Goal: Register for event/course

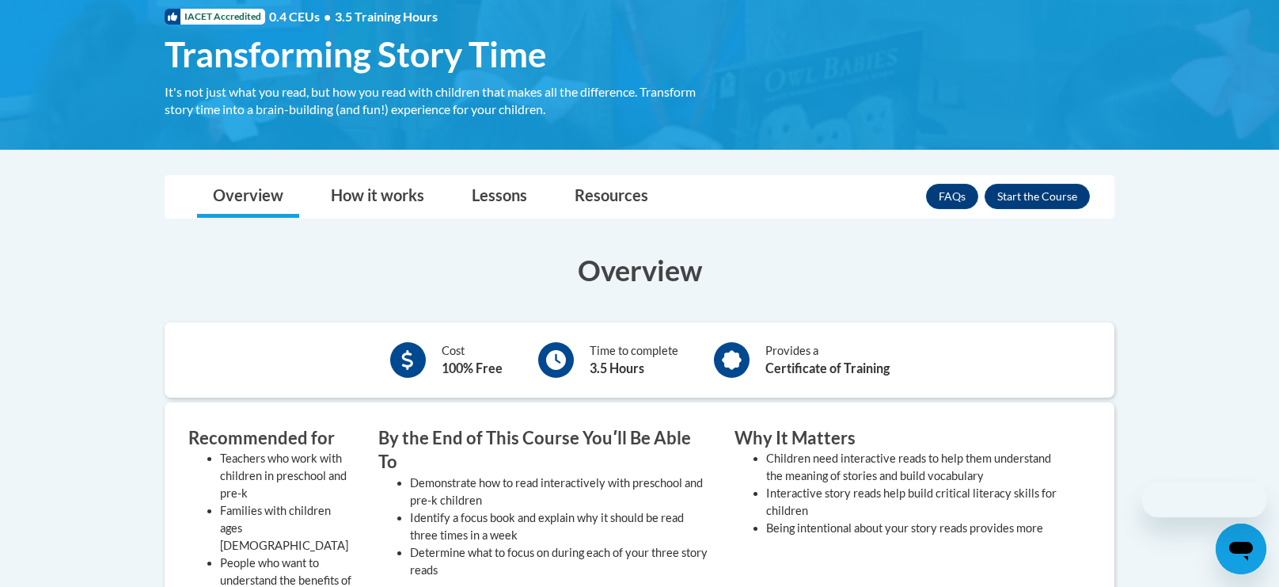
scroll to position [249, 0]
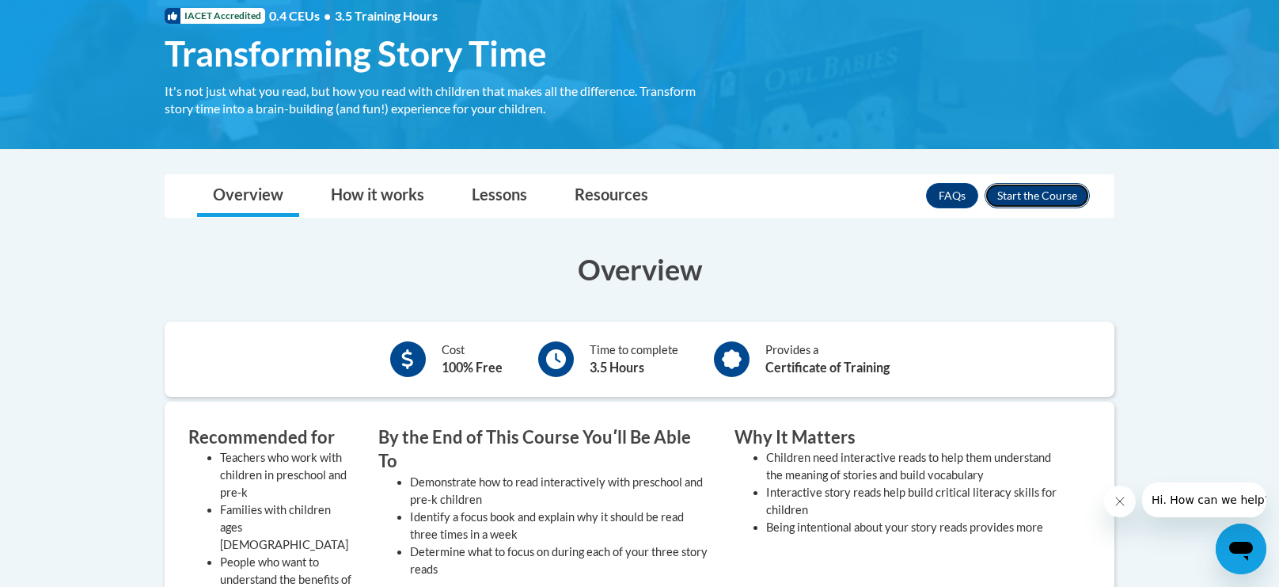
click at [1045, 198] on button "Enroll" at bounding box center [1037, 195] width 105 height 25
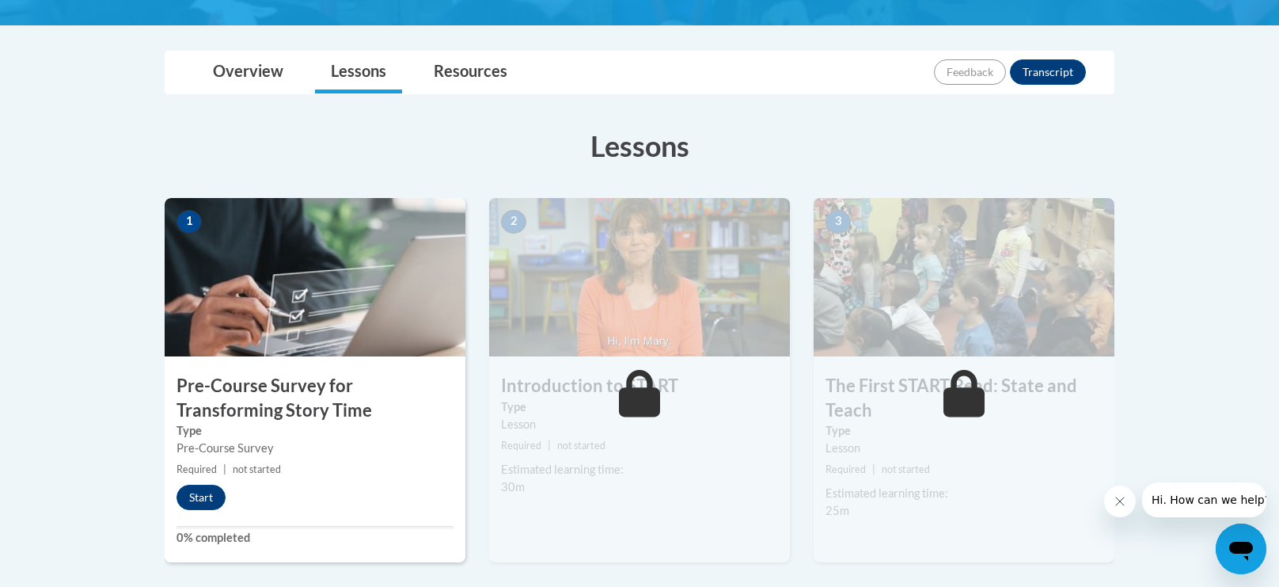
scroll to position [332, 0]
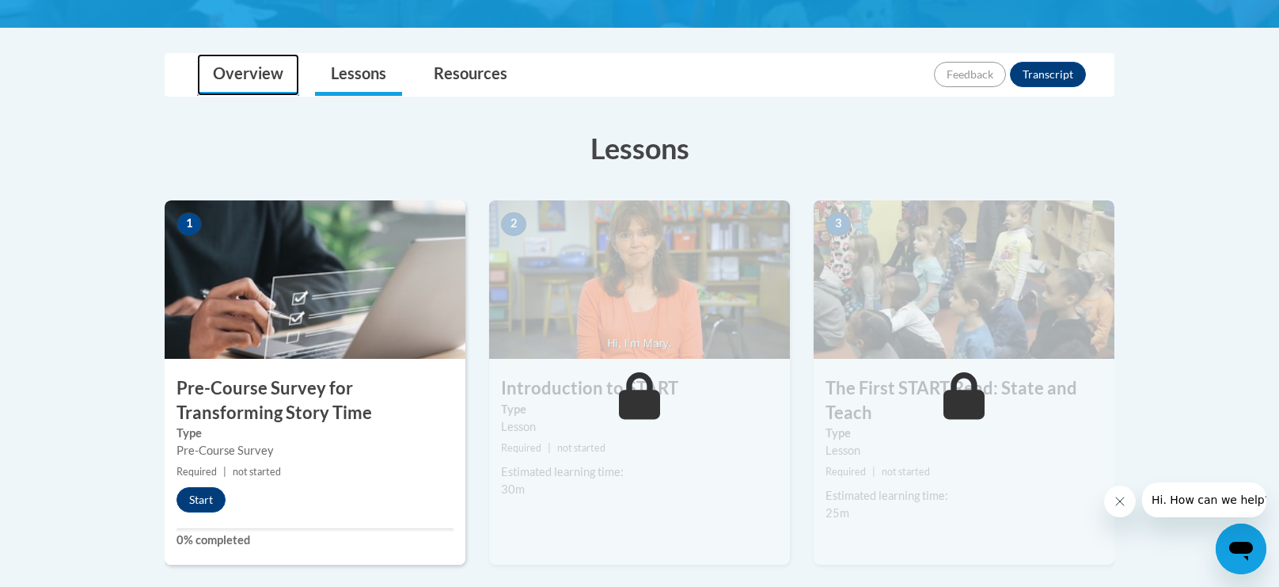
click at [258, 54] on link "Overview" at bounding box center [248, 75] width 102 height 42
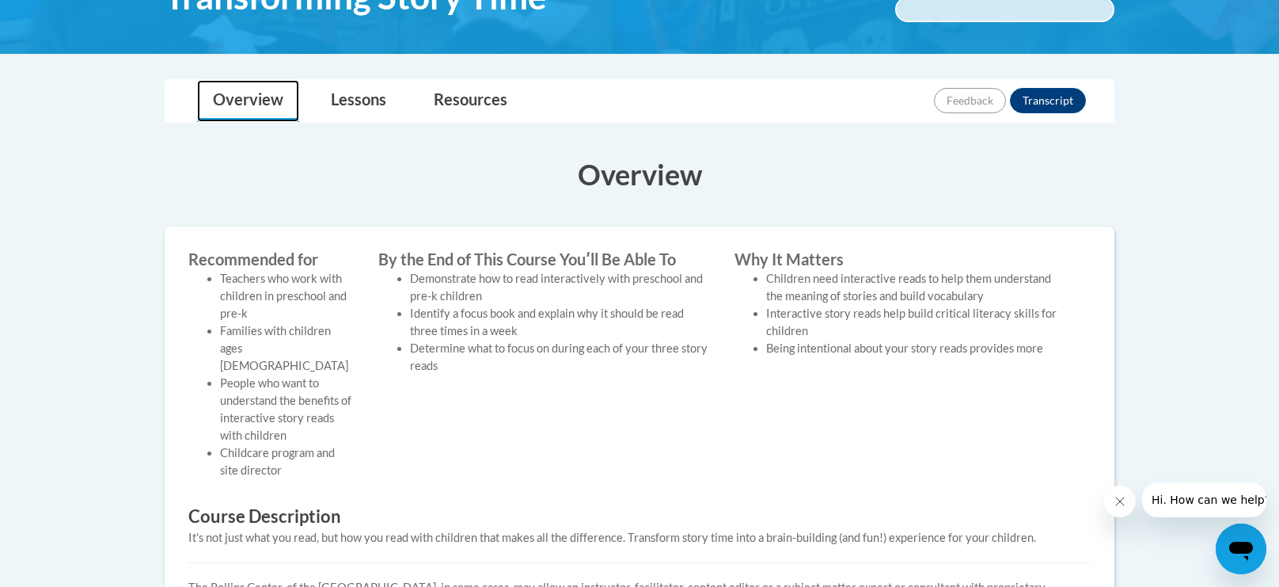
scroll to position [305, 0]
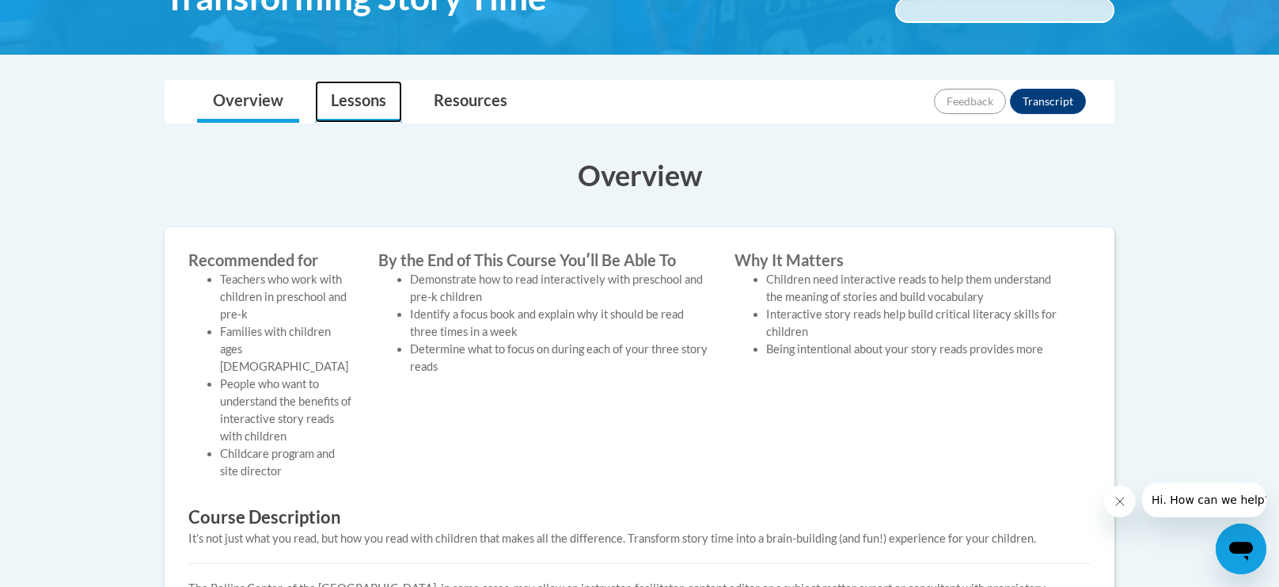
click at [352, 96] on link "Lessons" at bounding box center [358, 102] width 87 height 42
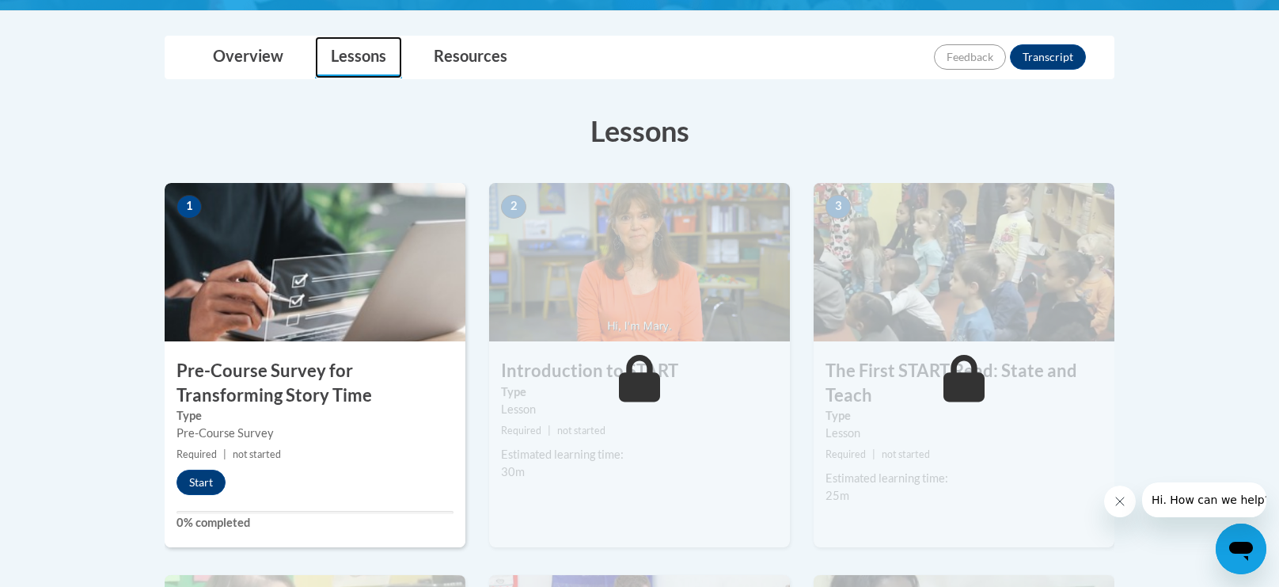
scroll to position [355, 0]
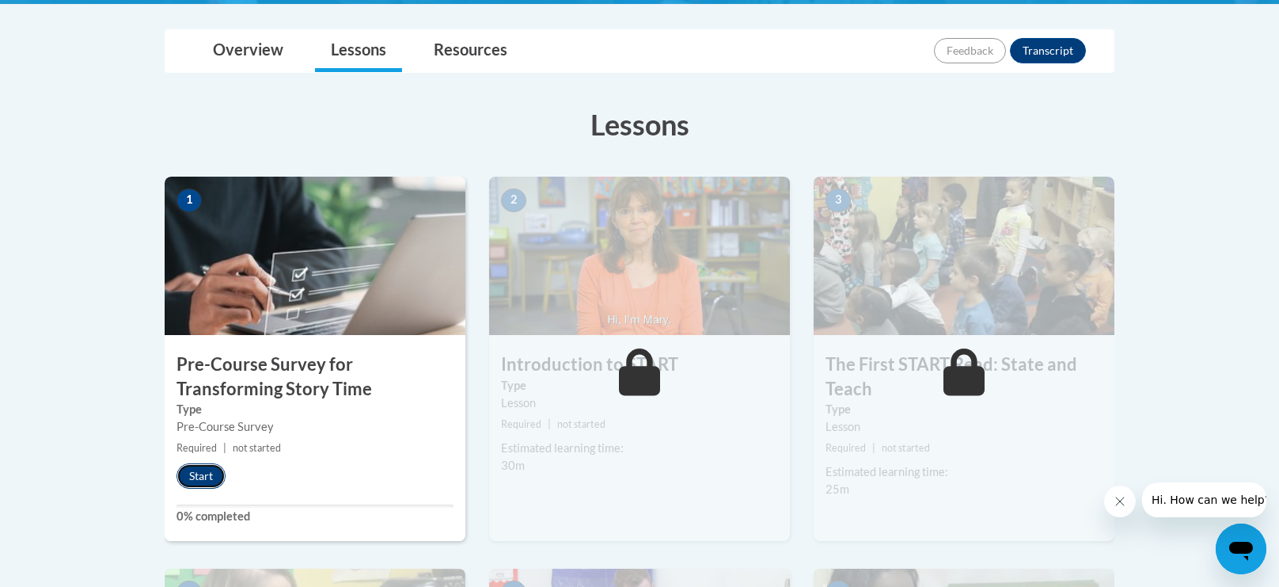
click at [184, 475] on button "Start" at bounding box center [201, 475] width 49 height 25
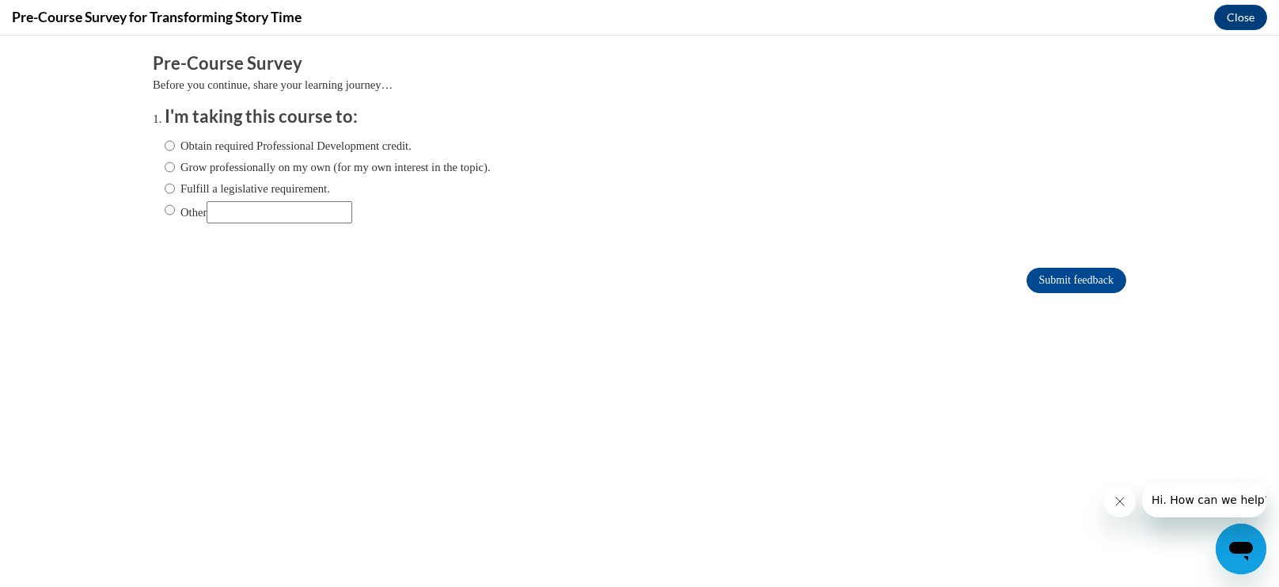
scroll to position [0, 0]
click at [169, 139] on input "Obtain required Professional Development credit." at bounding box center [170, 145] width 10 height 17
radio input "true"
click at [1089, 275] on input "Submit feedback" at bounding box center [1077, 280] width 100 height 25
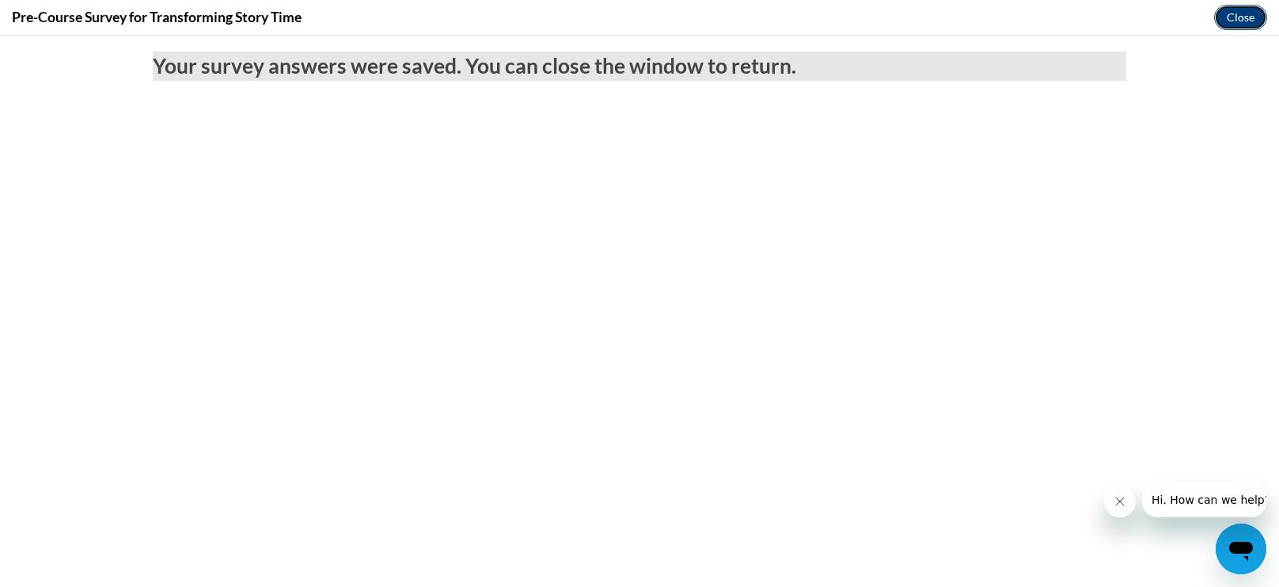
click at [1244, 18] on button "Close" at bounding box center [1240, 17] width 53 height 25
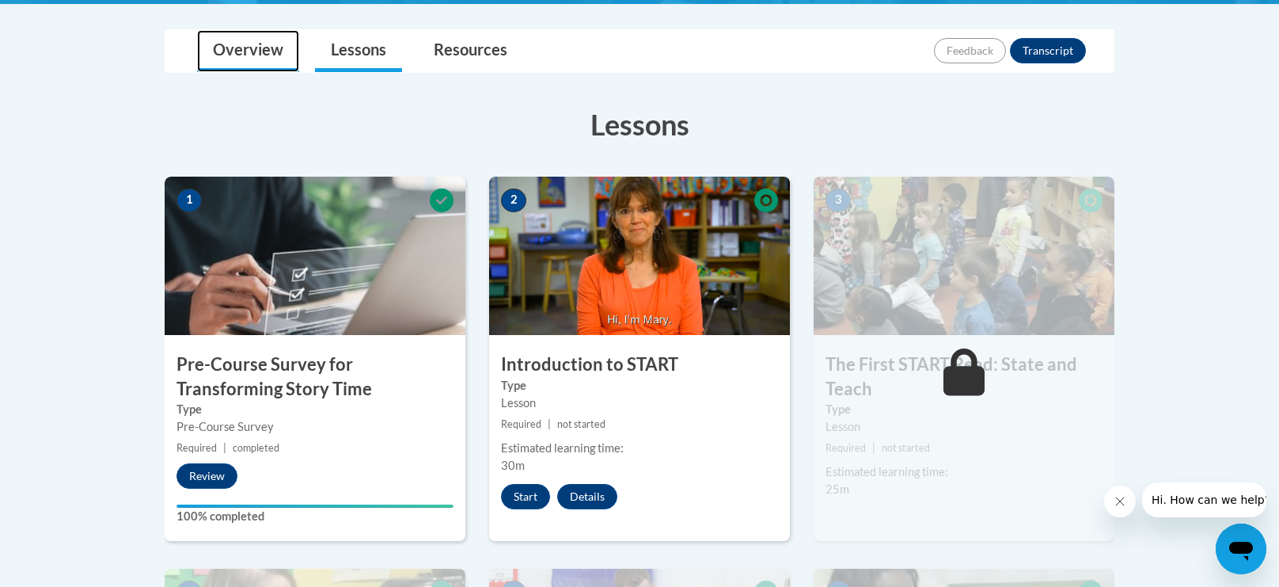
click at [246, 37] on link "Overview" at bounding box center [248, 51] width 102 height 42
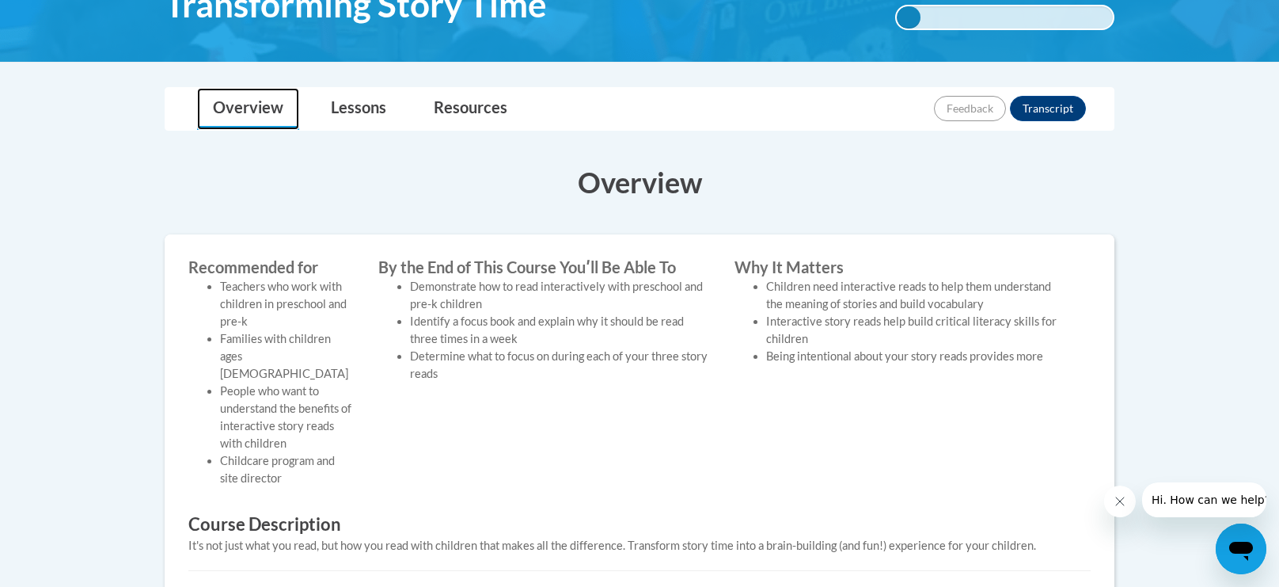
scroll to position [267, 0]
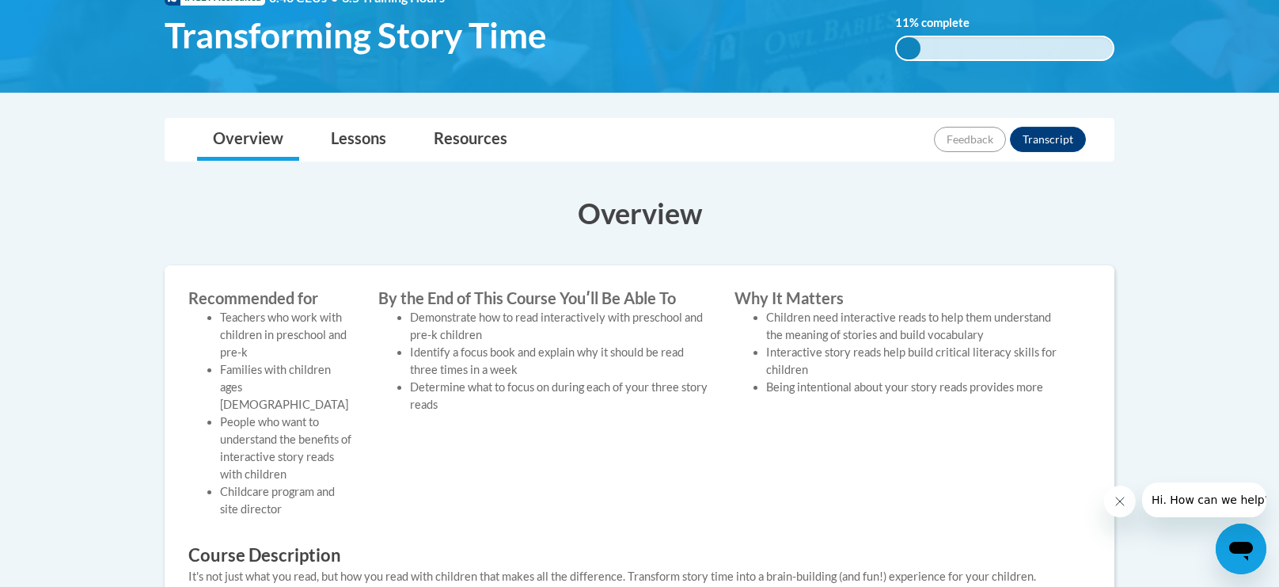
click at [355, 101] on body "This site uses cookies to help improve your learning experience. By continuing …" at bounding box center [639, 448] width 1279 height 1431
click at [365, 130] on link "Lessons" at bounding box center [358, 140] width 87 height 42
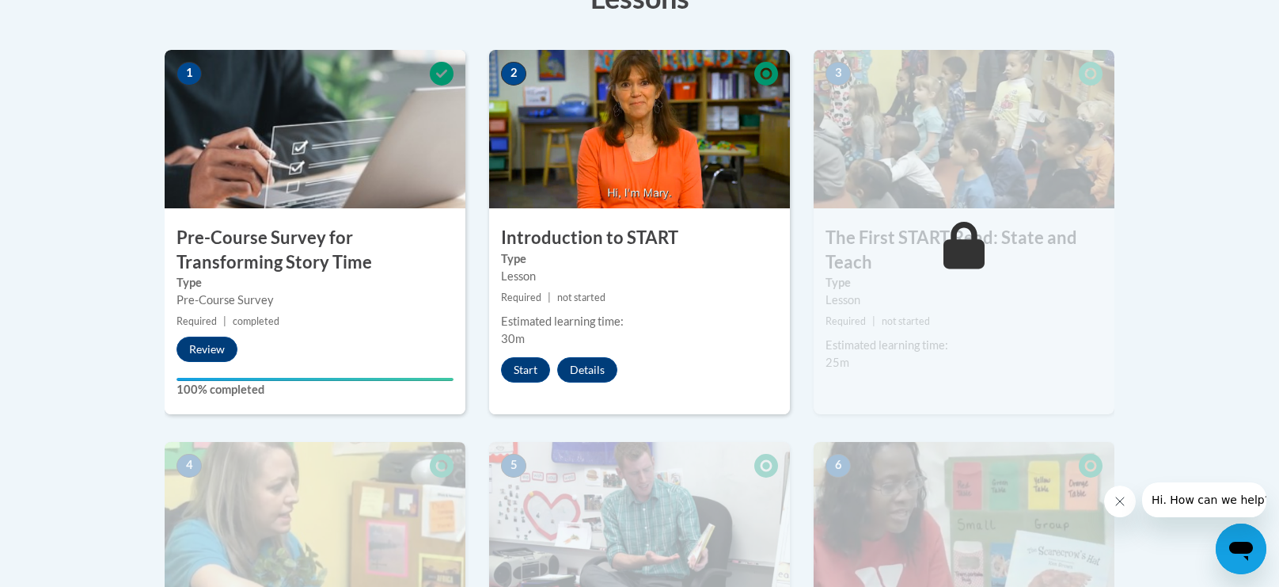
scroll to position [486, 0]
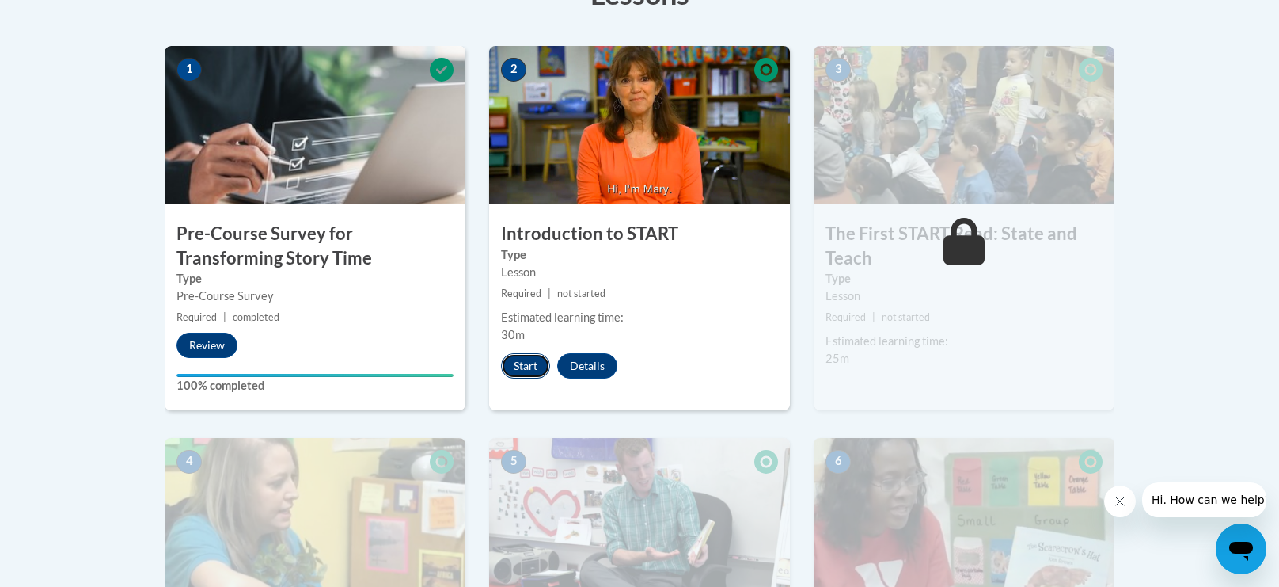
click at [522, 373] on button "Start" at bounding box center [525, 365] width 49 height 25
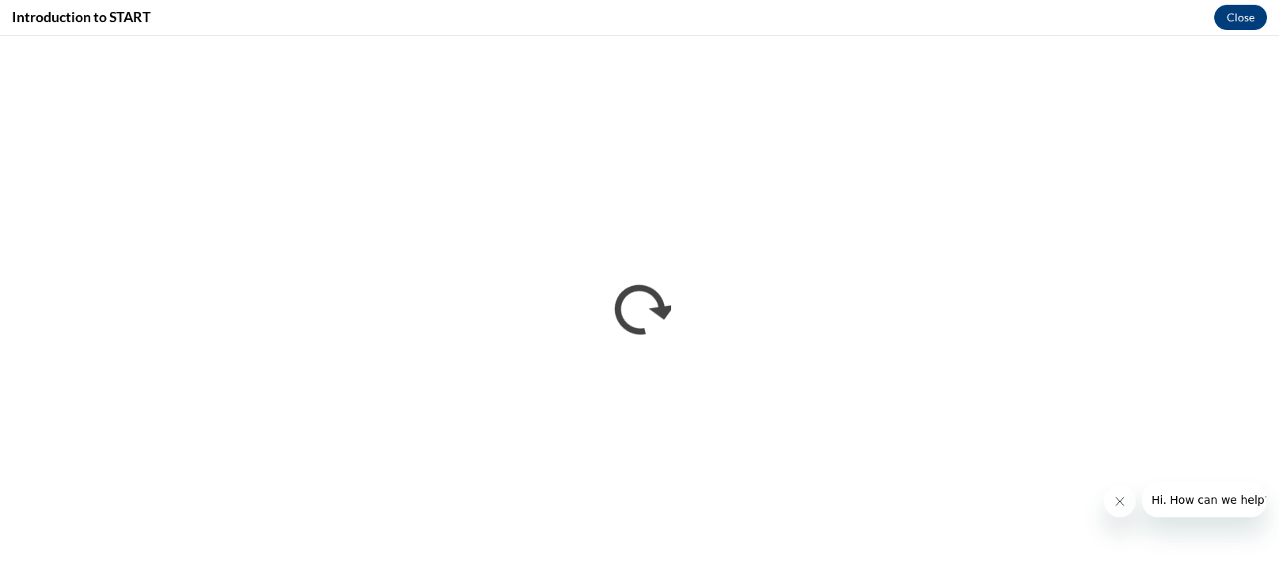
scroll to position [0, 0]
